Goal: Communication & Community: Answer question/provide support

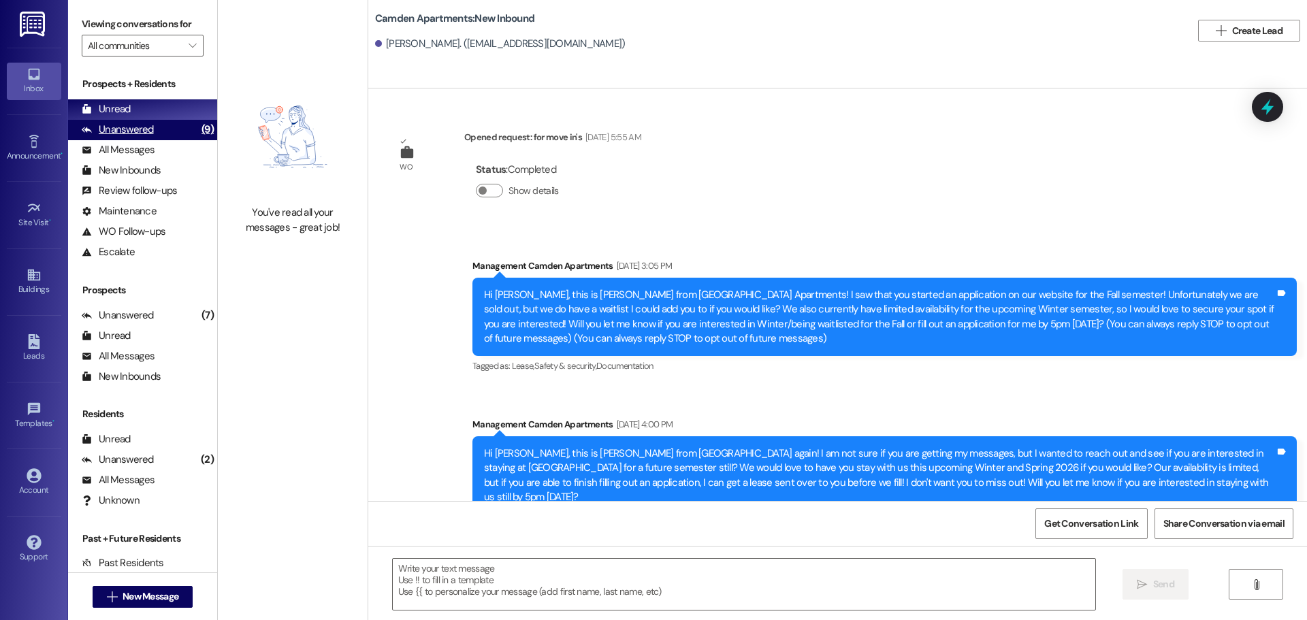
scroll to position [1534, 0]
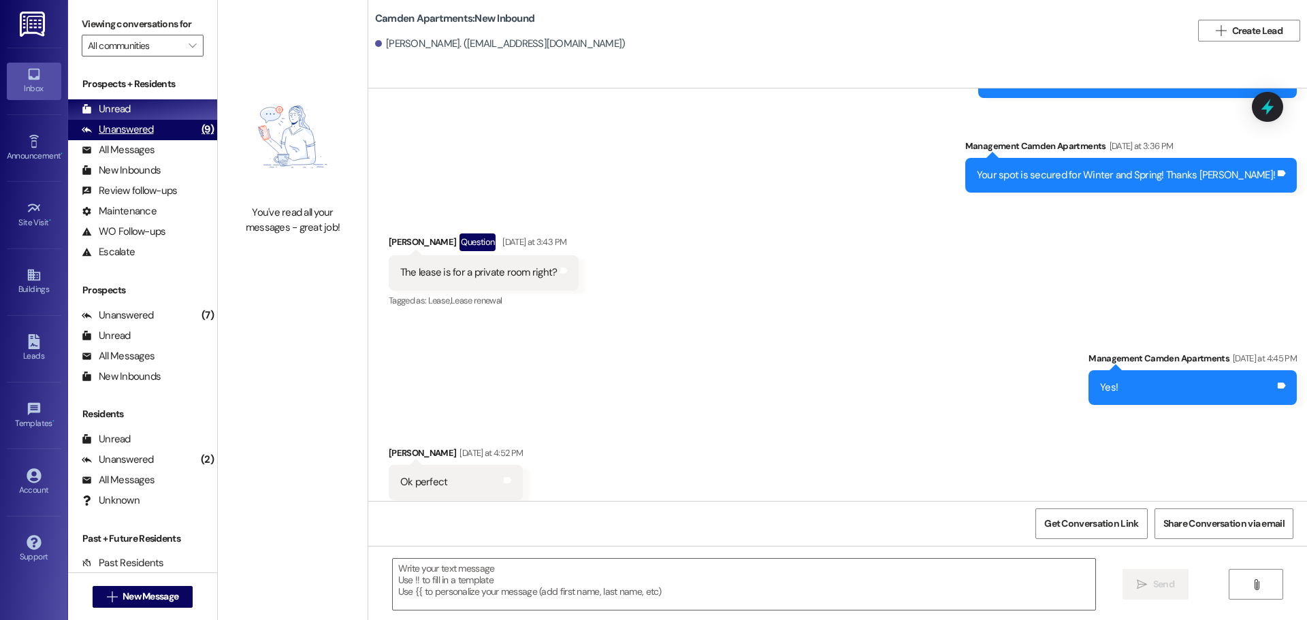
click at [141, 131] on div "Unanswered" at bounding box center [118, 130] width 72 height 14
click at [155, 104] on div "Unread (0)" at bounding box center [142, 109] width 149 height 20
click at [131, 127] on div "Unanswered" at bounding box center [118, 130] width 72 height 14
click at [134, 110] on div "Unread (0)" at bounding box center [142, 109] width 149 height 20
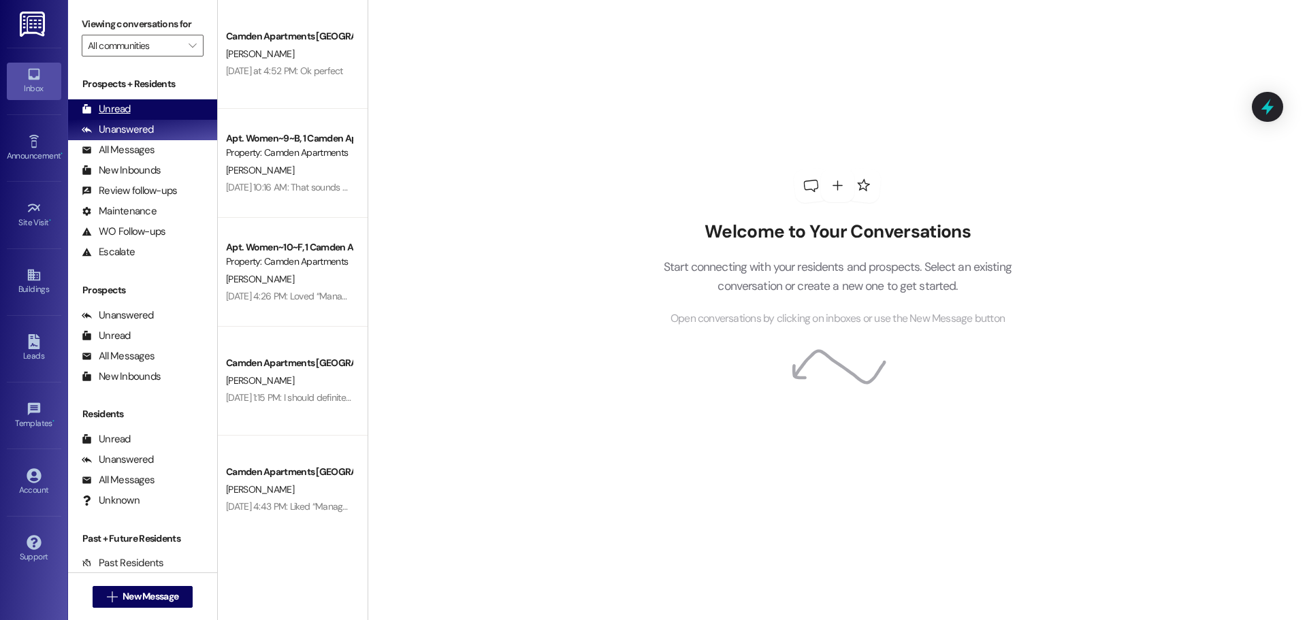
click at [133, 109] on div "Unread (0)" at bounding box center [142, 109] width 149 height 20
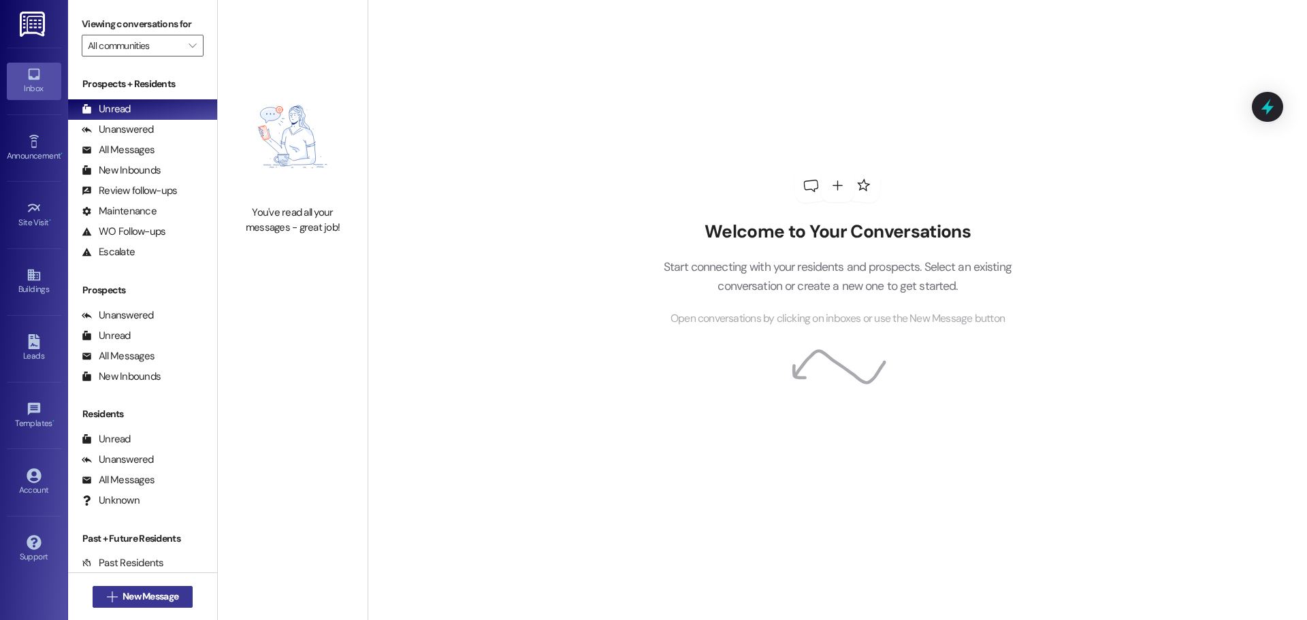
click at [148, 590] on span "New Message" at bounding box center [151, 597] width 56 height 14
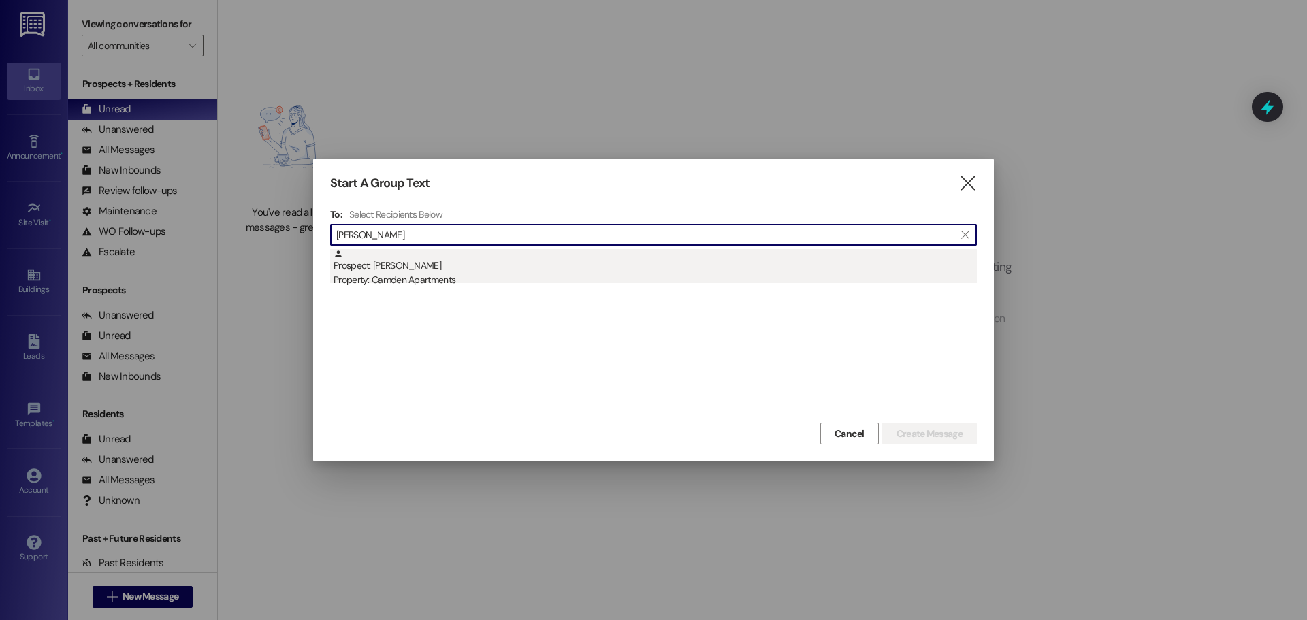
type input "peter loken"
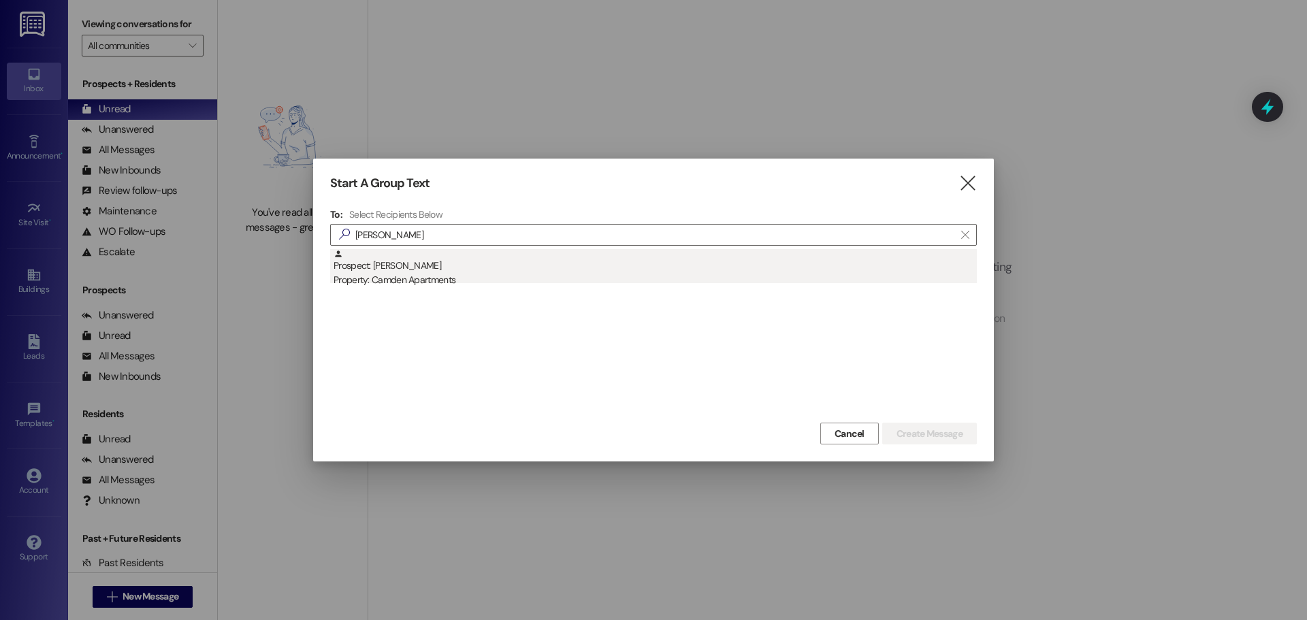
click at [575, 274] on div "Property: Camden Apartments" at bounding box center [656, 280] width 644 height 14
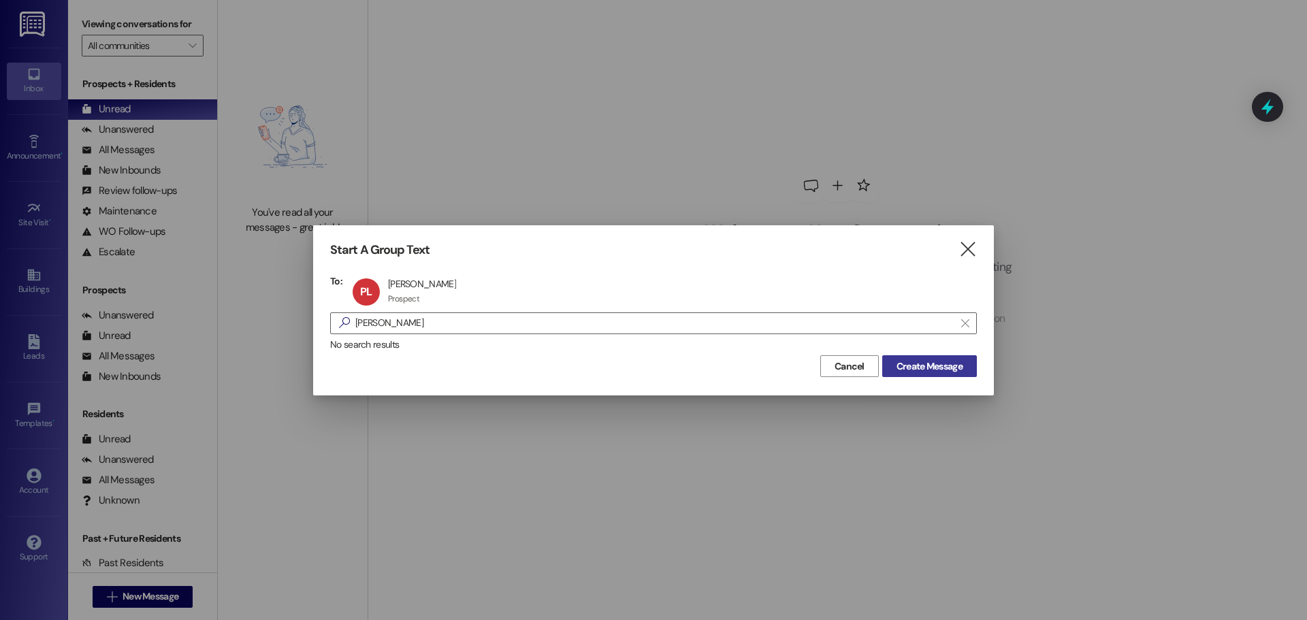
click at [934, 365] on span "Create Message" at bounding box center [930, 367] width 66 height 14
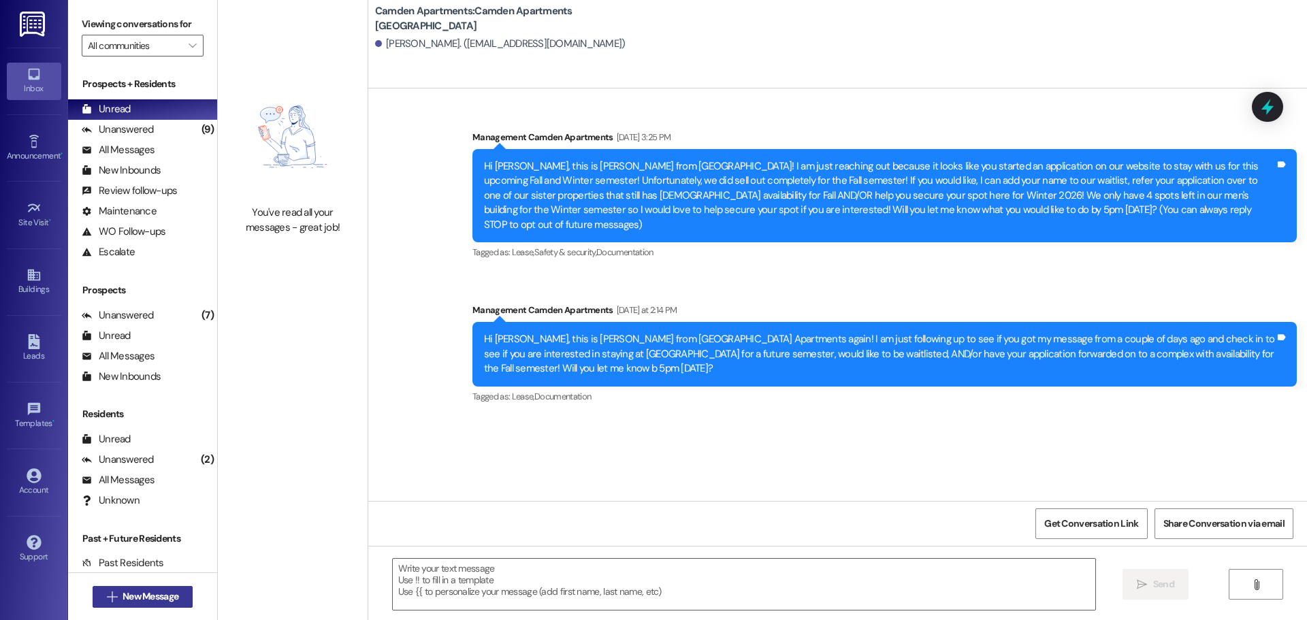
click at [156, 590] on span "New Message" at bounding box center [151, 597] width 56 height 14
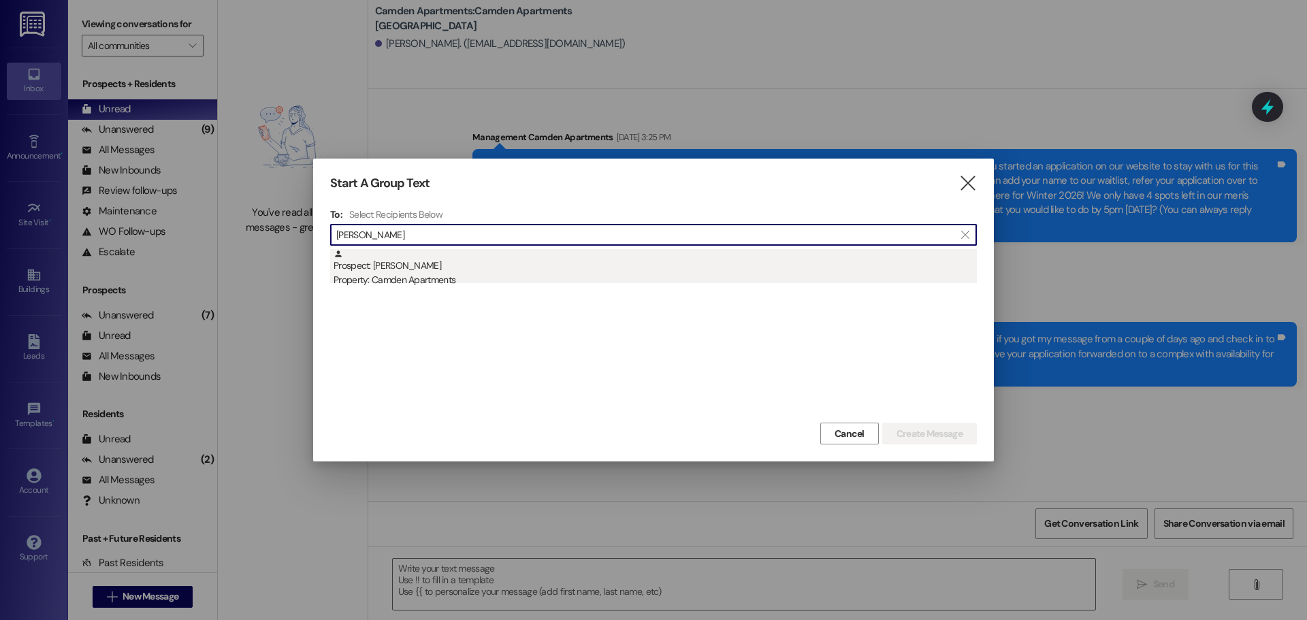
type input "savannah manwill"
click at [660, 264] on div "Prospect: Savannah Manwill Property: Camden Apartments" at bounding box center [656, 268] width 644 height 39
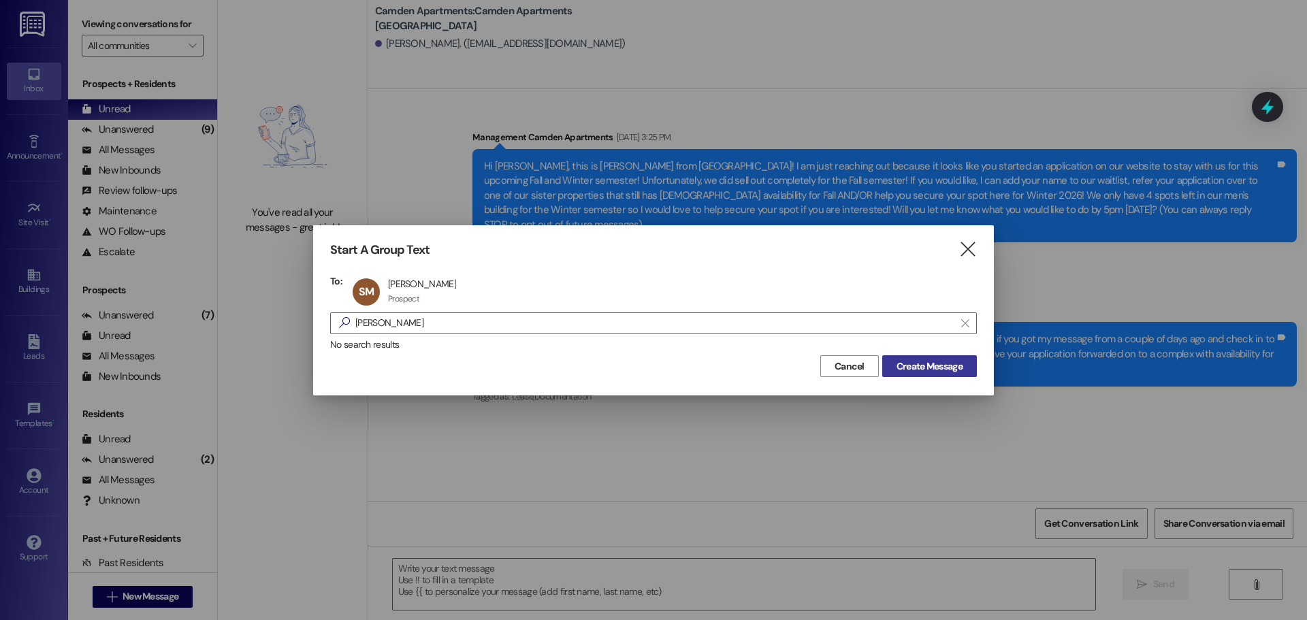
click at [959, 368] on span "Create Message" at bounding box center [930, 367] width 66 height 14
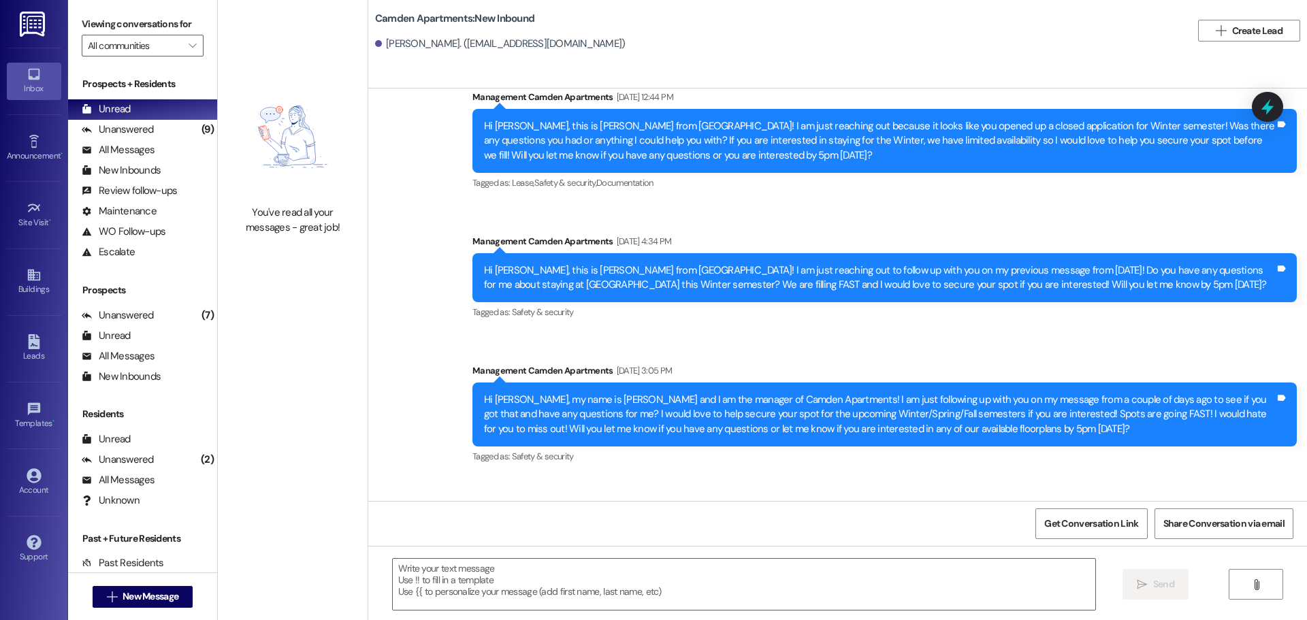
scroll to position [810, 0]
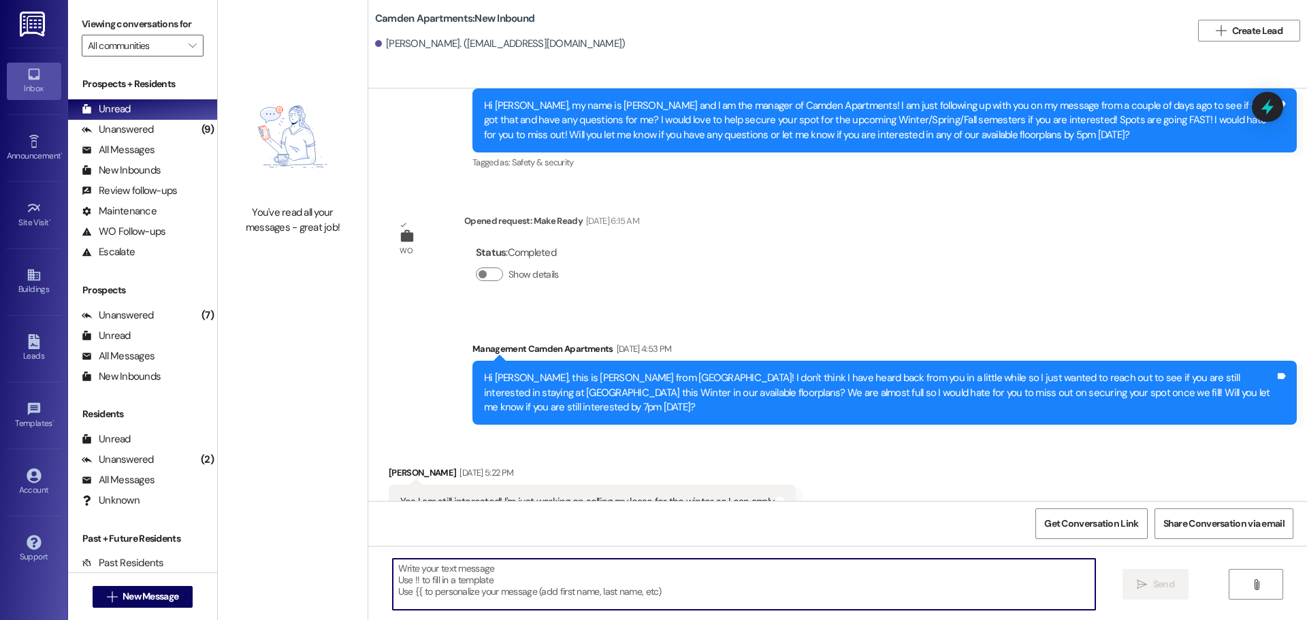
click at [517, 588] on textarea at bounding box center [744, 584] width 703 height 51
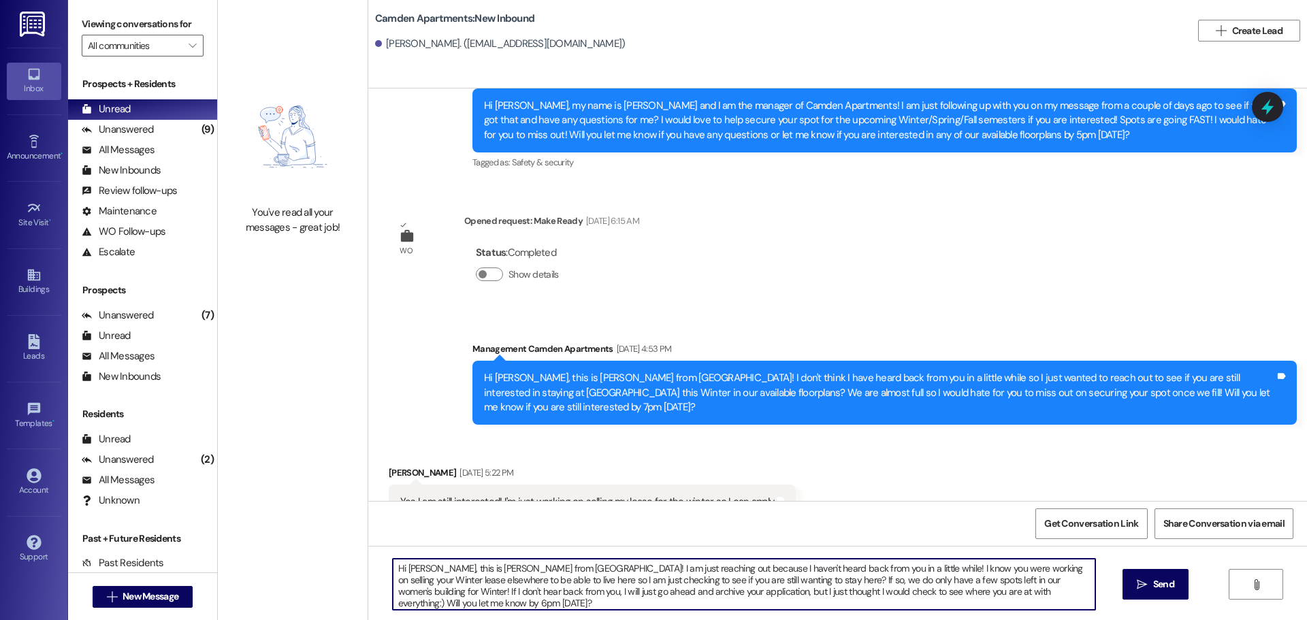
click at [1046, 581] on textarea "Hi Savannah, this is Kayli from Camden! I am just reaching out because I haven'…" at bounding box center [744, 584] width 703 height 51
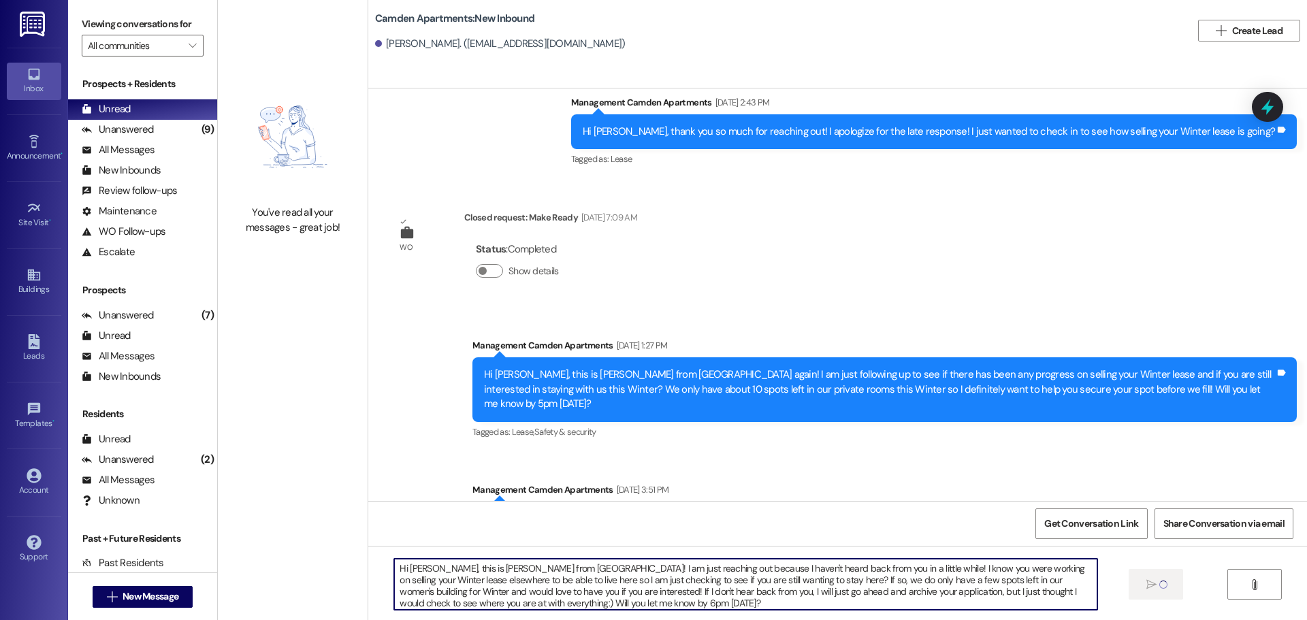
scroll to position [1314, 0]
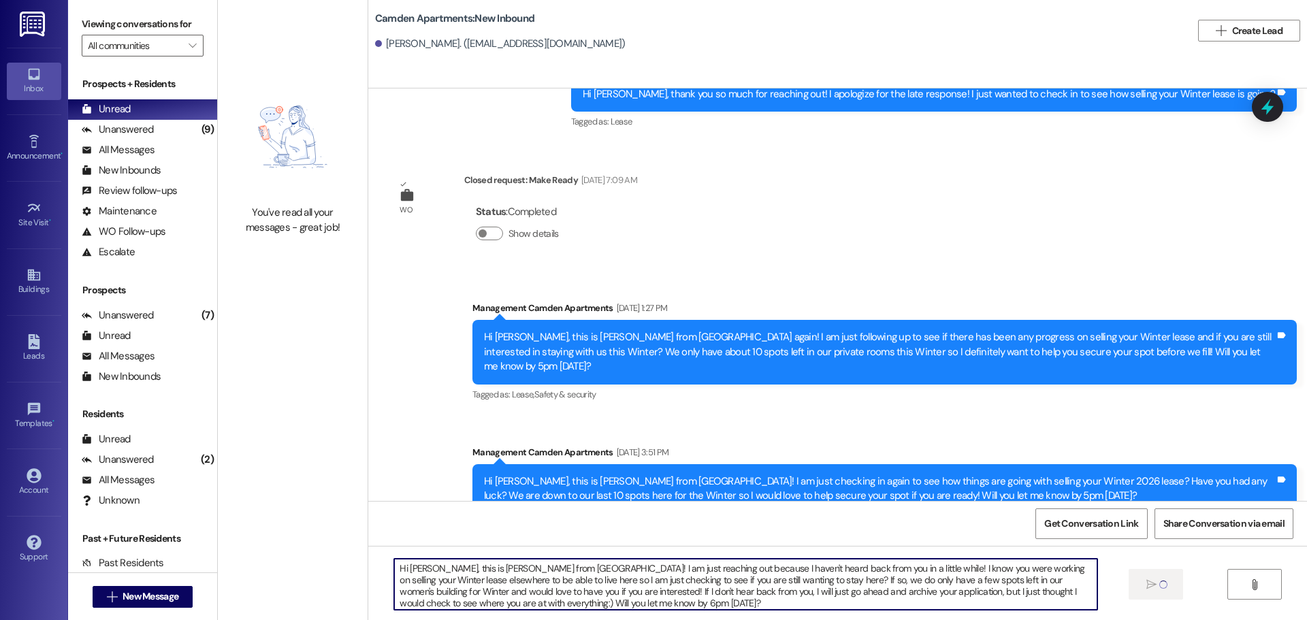
type textarea "Hi Savannah, this is Kayli from Camden! I am just reaching out because I haven'…"
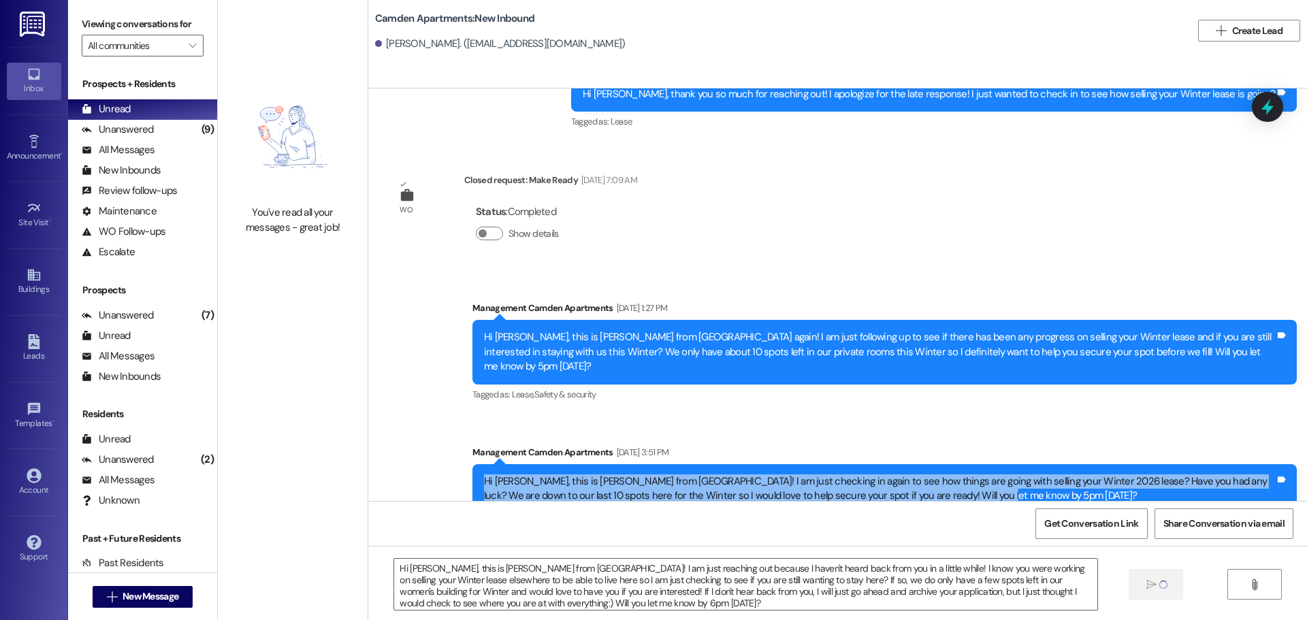
drag, startPoint x: 955, startPoint y: 454, endPoint x: 447, endPoint y: 439, distance: 508.2
click at [447, 439] on div "Sent via SMS Management Camden Apartments Aug 14, 2025 at 1:27 PM Hi Savannah, …" at bounding box center [837, 407] width 939 height 274
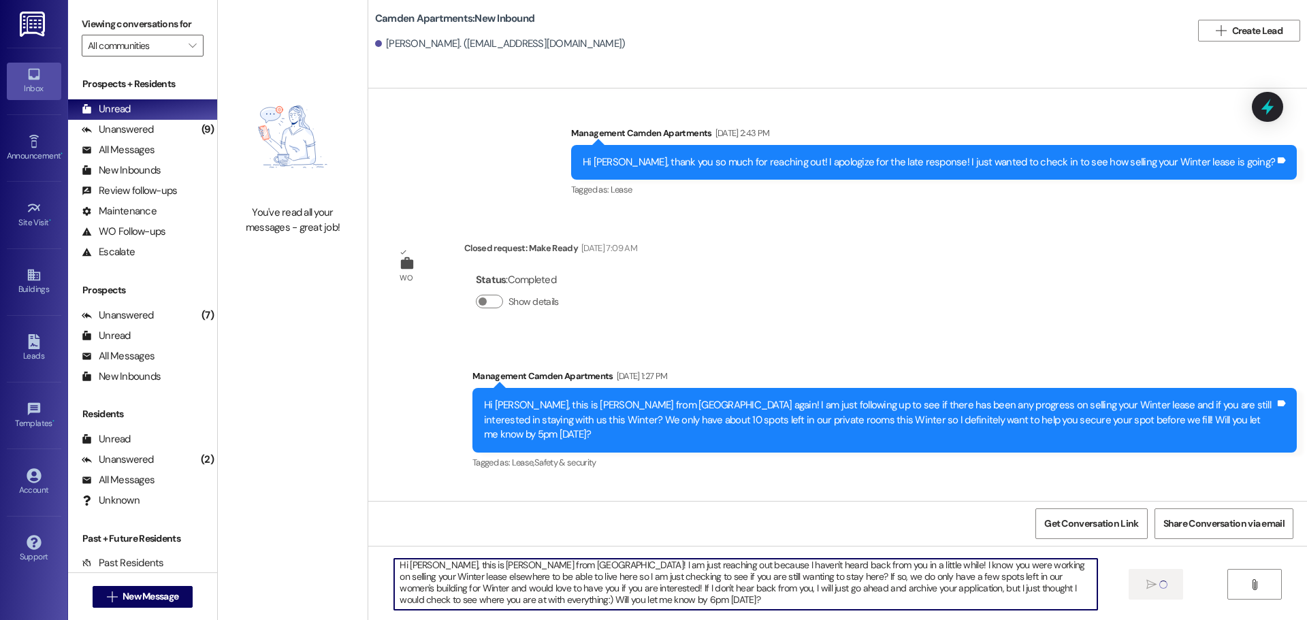
scroll to position [0, 0]
drag, startPoint x: 622, startPoint y: 603, endPoint x: 376, endPoint y: 561, distance: 250.0
click at [376, 561] on div "Hi Savannah, this is Kayli from Camden! I am just reaching out because I haven'…" at bounding box center [837, 597] width 939 height 102
click at [773, 607] on textarea "Hi Savannah, this is Kayli from Camden! I am just reaching out because I haven'…" at bounding box center [745, 584] width 703 height 51
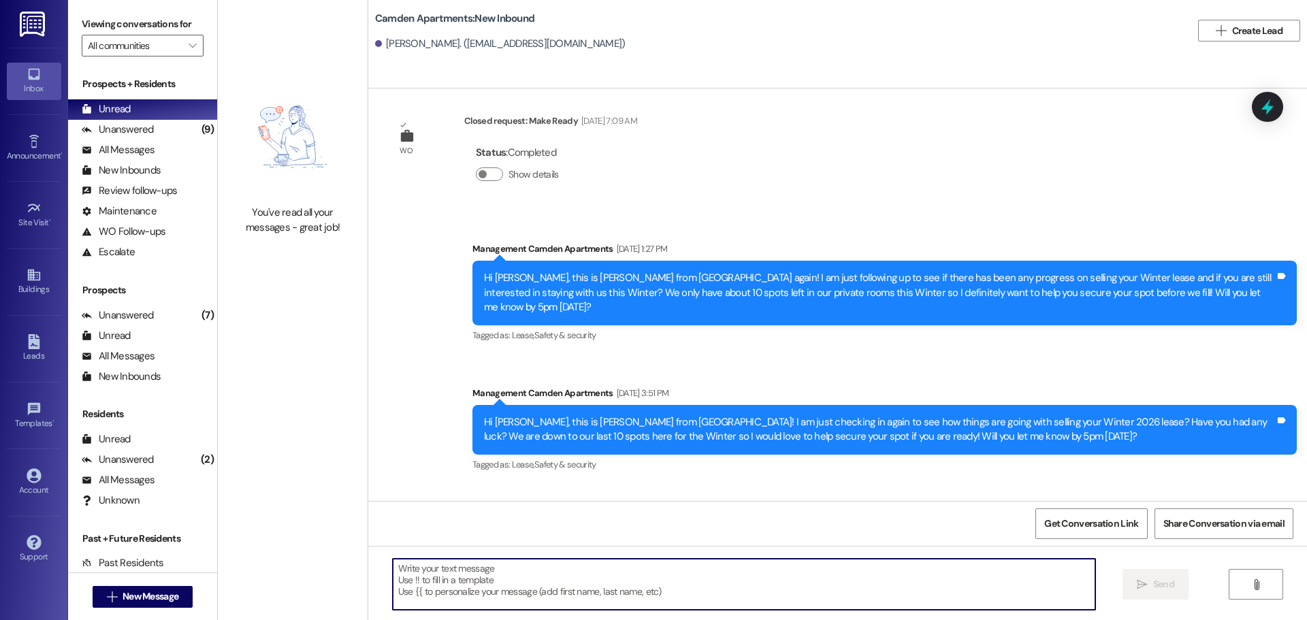
scroll to position [1452, 0]
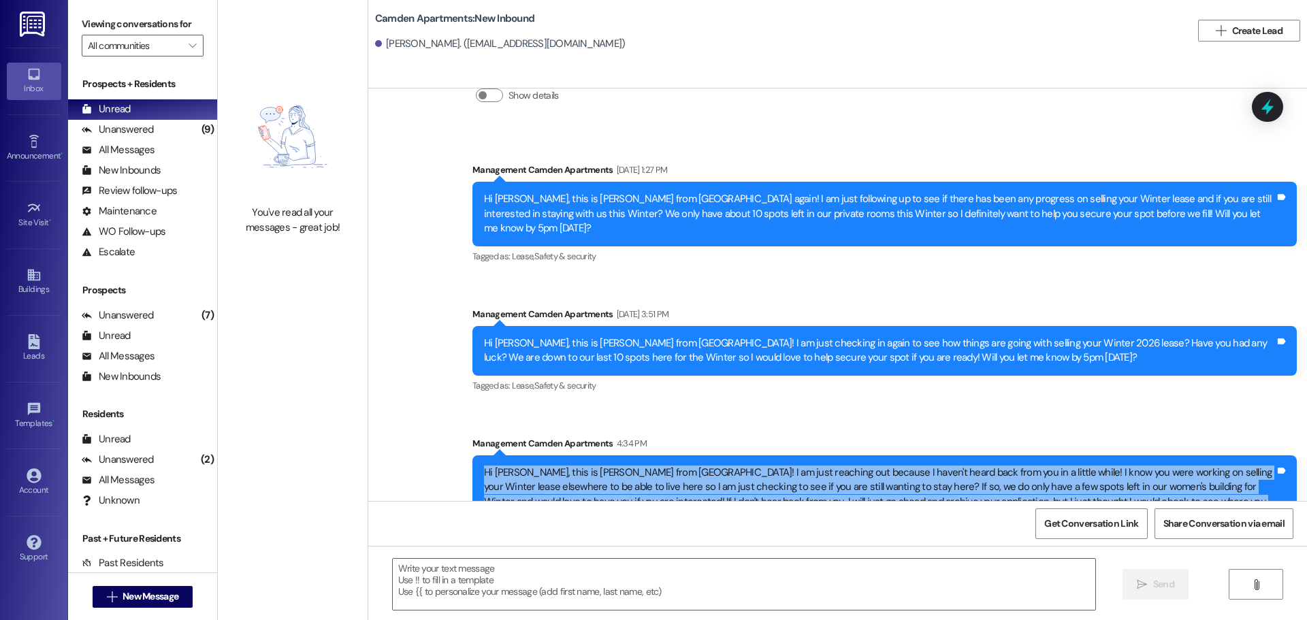
drag, startPoint x: 542, startPoint y: 477, endPoint x: 460, endPoint y: 428, distance: 95.5
click at [462, 428] on div "Sent via SMS Management Camden Apartments 4:34 PM Hi Savannah, this is Kayli fr…" at bounding box center [884, 485] width 845 height 118
copy div "Hi Savannah, this is Kayli from Camden! I am just reaching out because I haven'…"
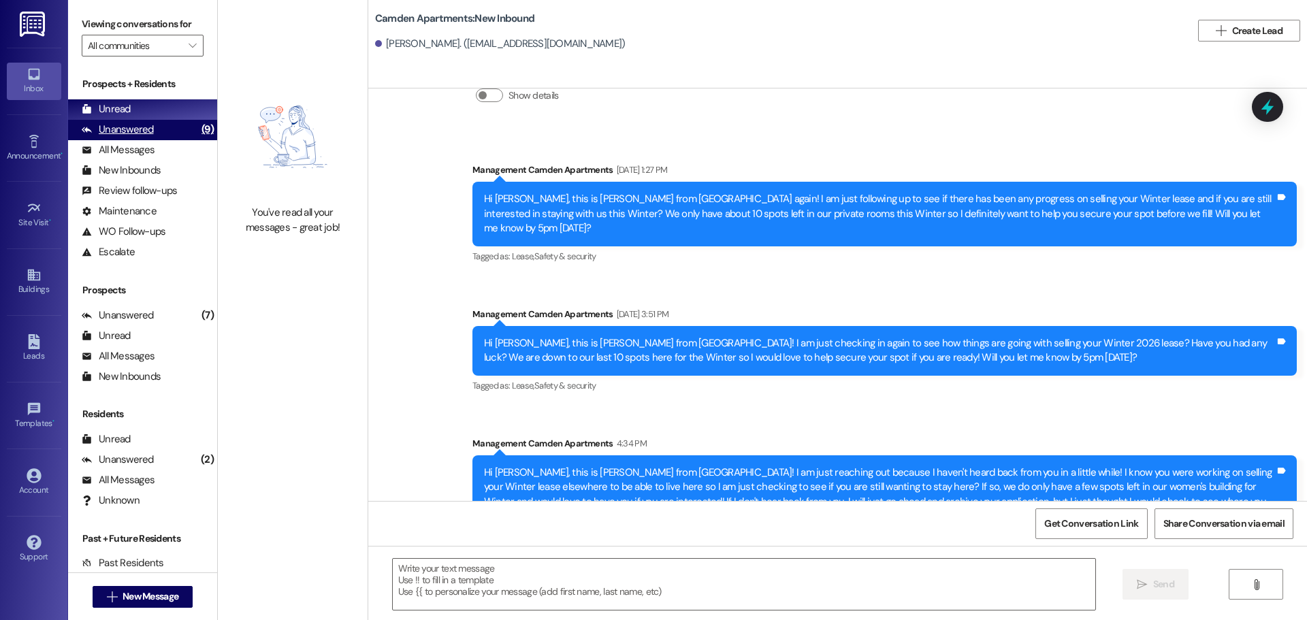
click at [127, 129] on div "Unanswered" at bounding box center [118, 130] width 72 height 14
click at [140, 111] on div "Unread (0)" at bounding box center [142, 109] width 149 height 20
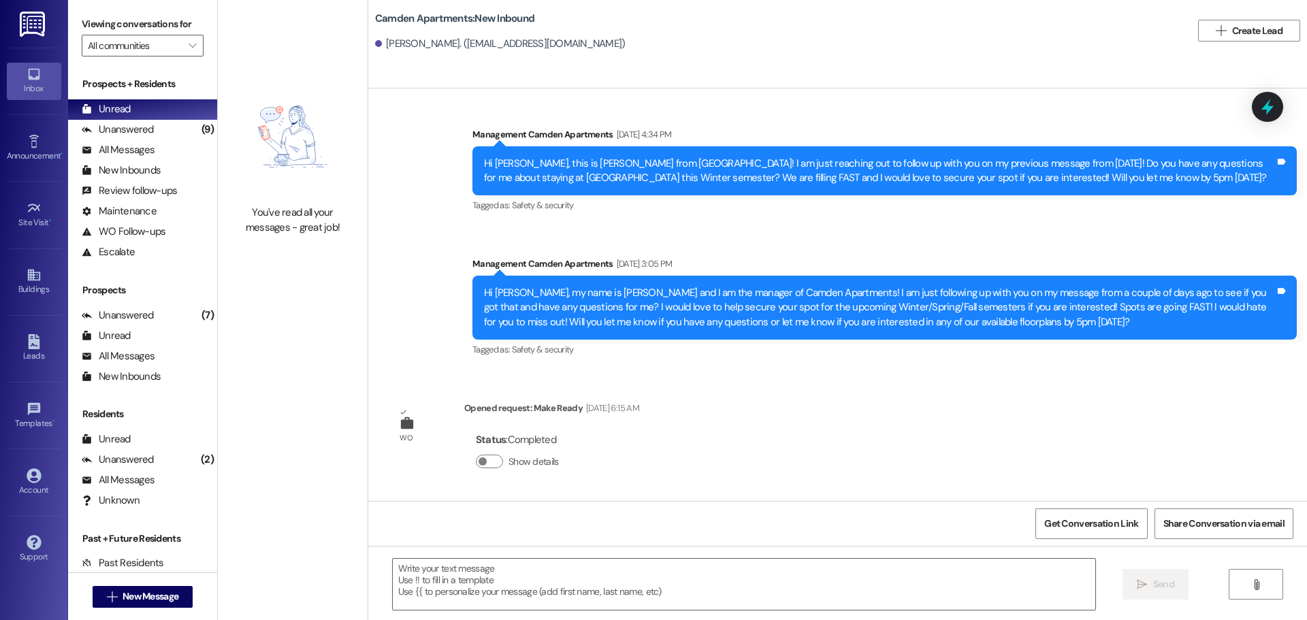
scroll to position [810, 0]
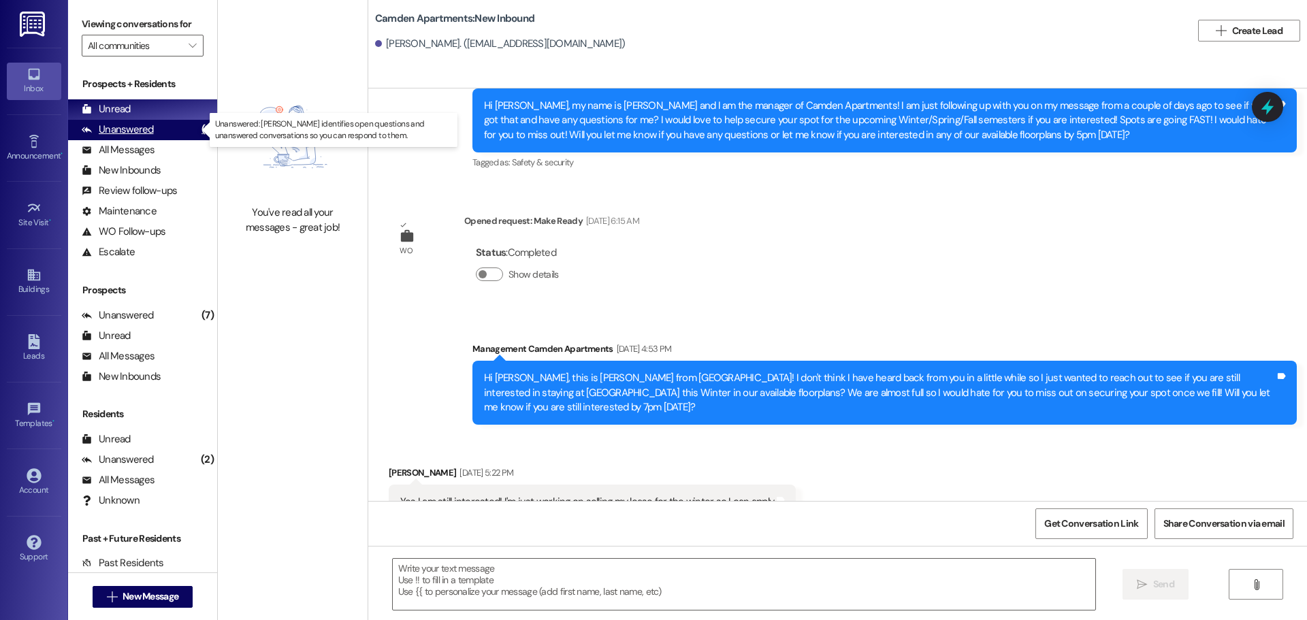
click at [131, 127] on div "Unanswered" at bounding box center [118, 130] width 72 height 14
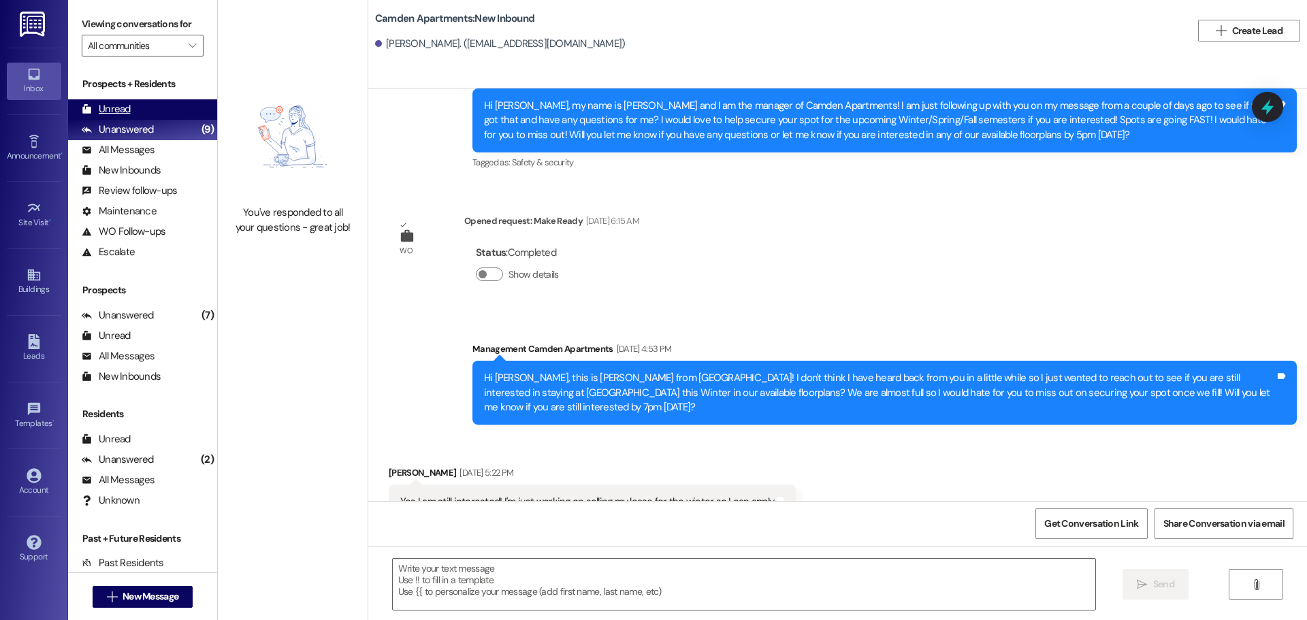
click at [145, 109] on div "Unread (0)" at bounding box center [142, 109] width 149 height 20
click at [122, 129] on div "Unanswered" at bounding box center [118, 130] width 72 height 14
click at [129, 110] on div "Unread" at bounding box center [106, 109] width 49 height 14
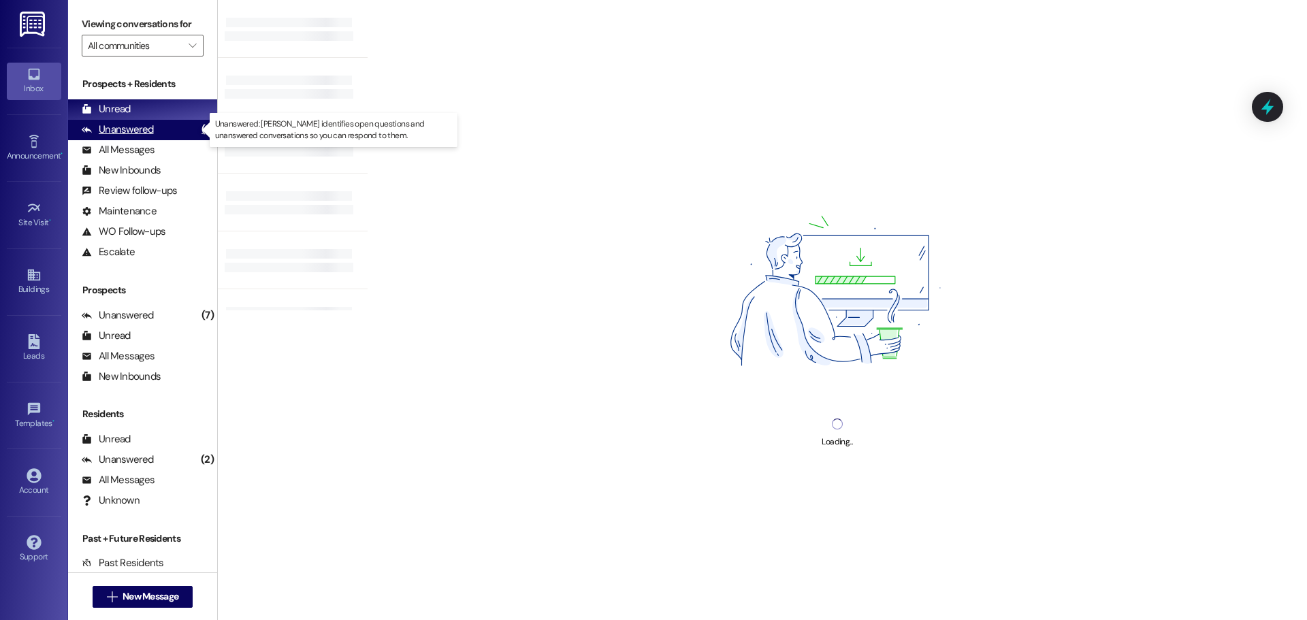
click at [93, 125] on div "Unanswered" at bounding box center [118, 130] width 72 height 14
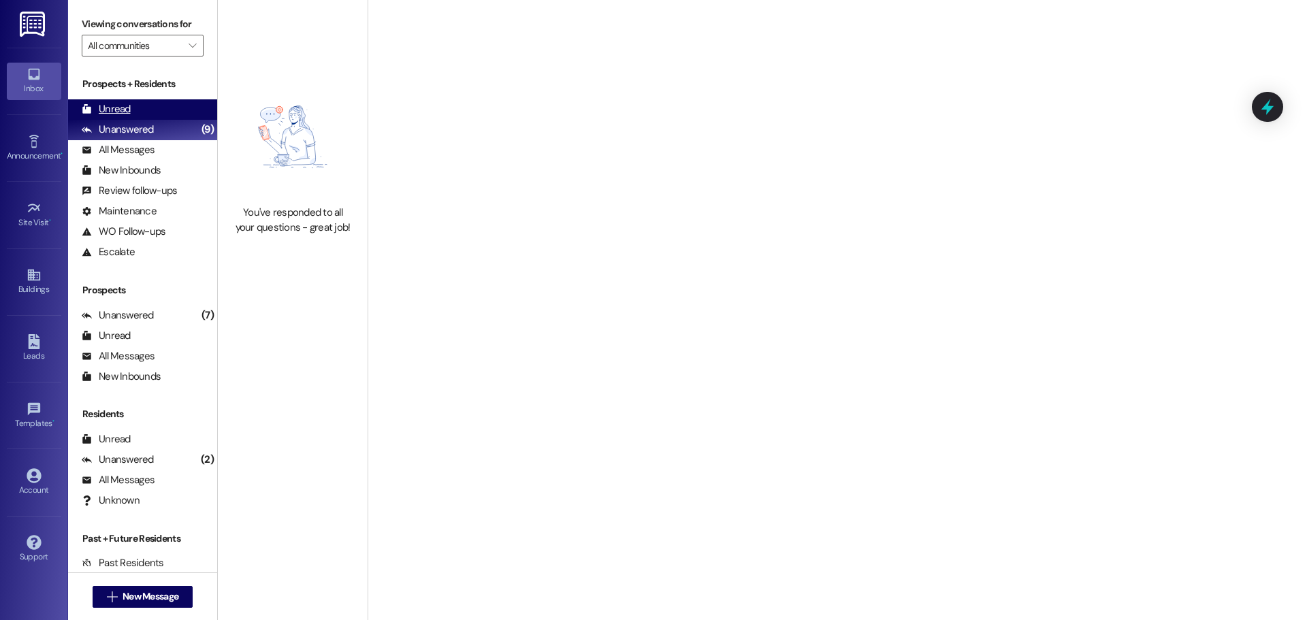
click at [104, 104] on div "Unread" at bounding box center [106, 109] width 49 height 14
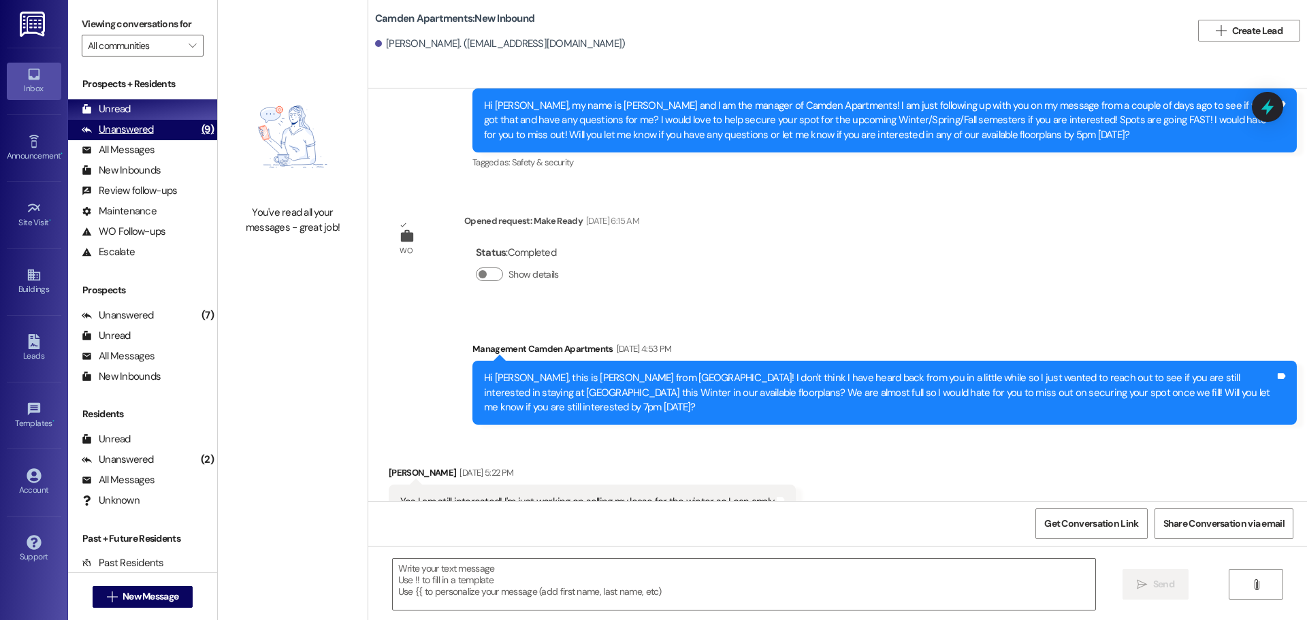
click at [153, 125] on div "Unanswered (9)" at bounding box center [142, 130] width 149 height 20
click at [153, 108] on div "Unread (0)" at bounding box center [142, 109] width 149 height 20
